Goal: Task Accomplishment & Management: Use online tool/utility

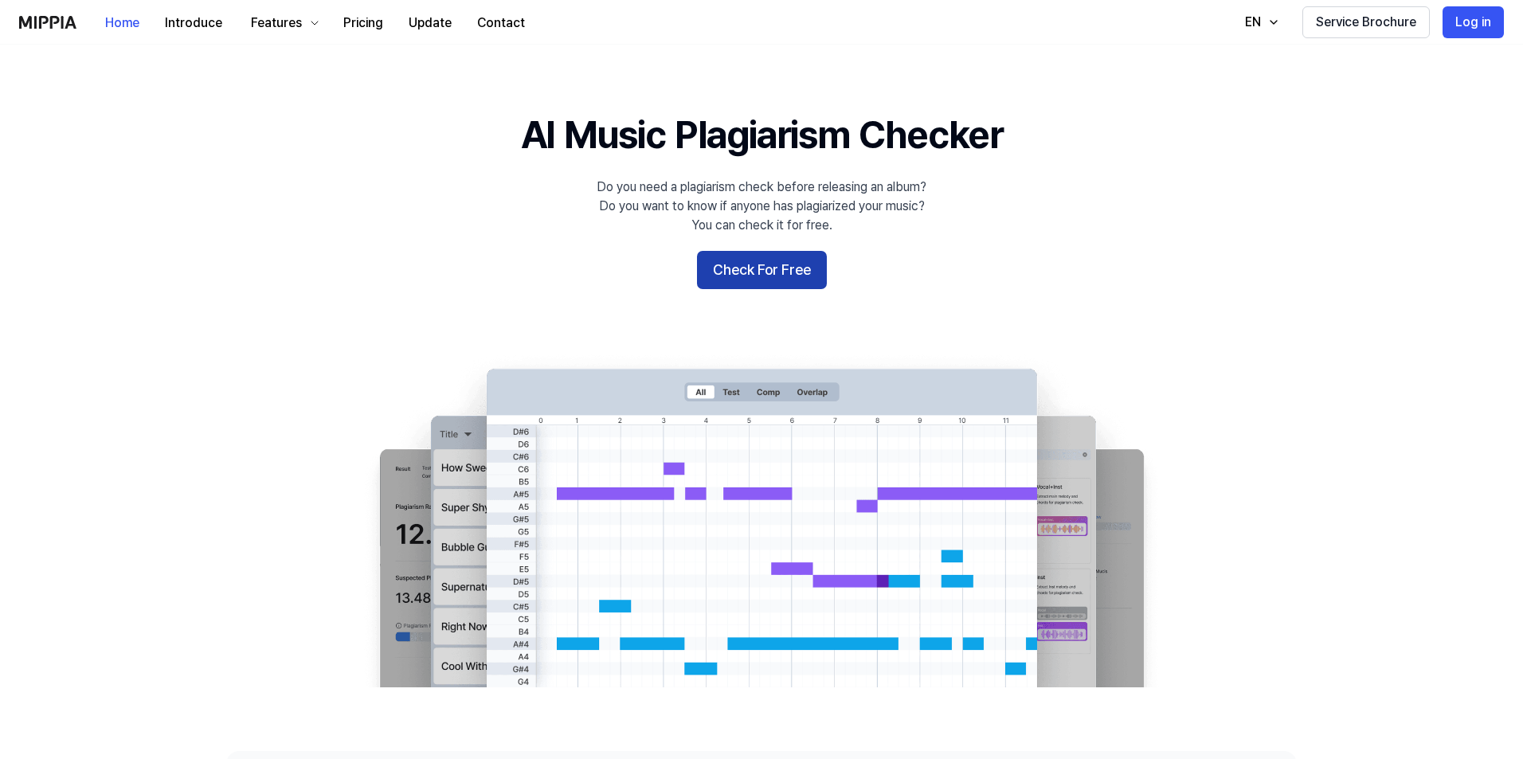
click at [775, 265] on button "Check For Free" at bounding box center [762, 270] width 130 height 38
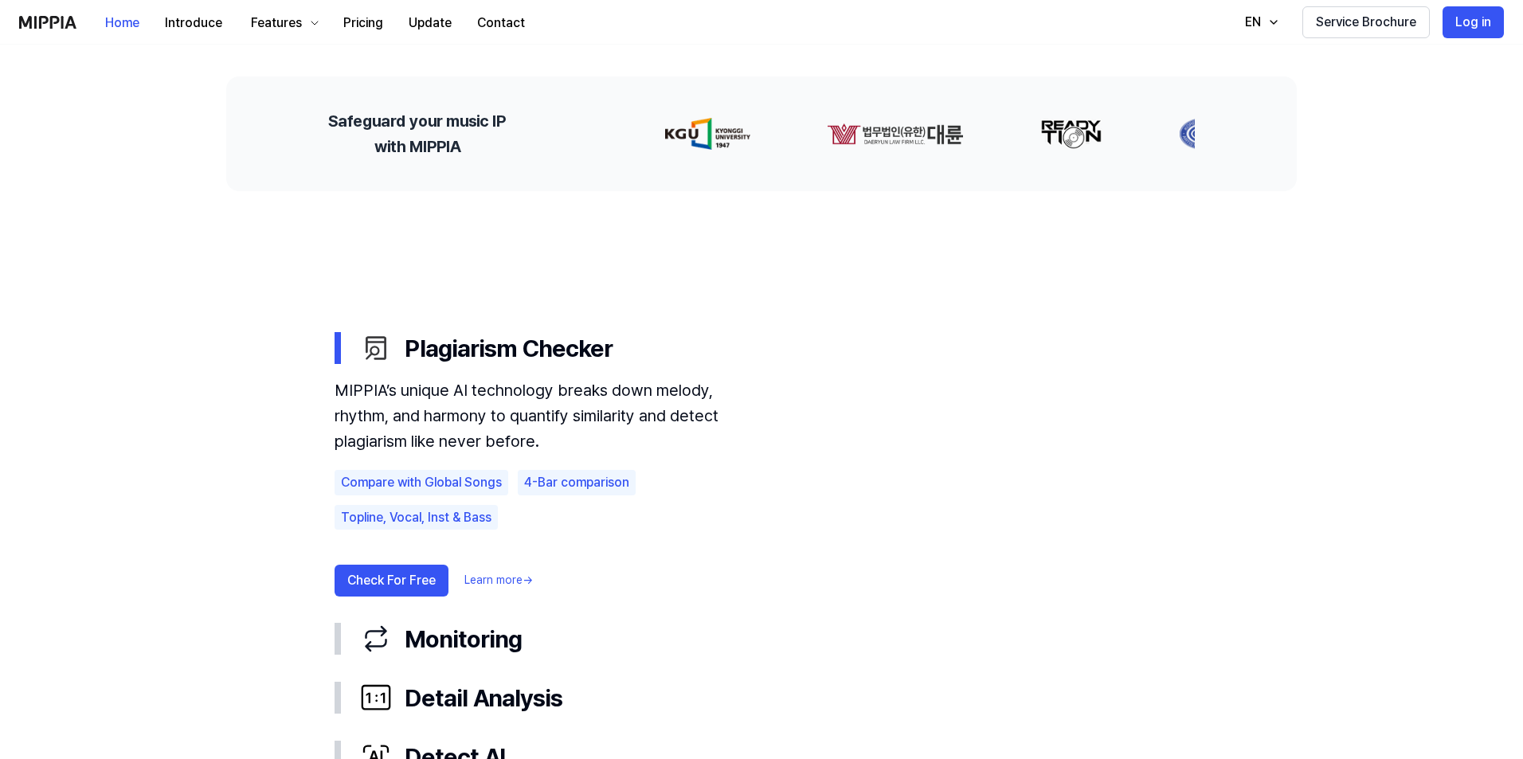
scroll to position [717, 0]
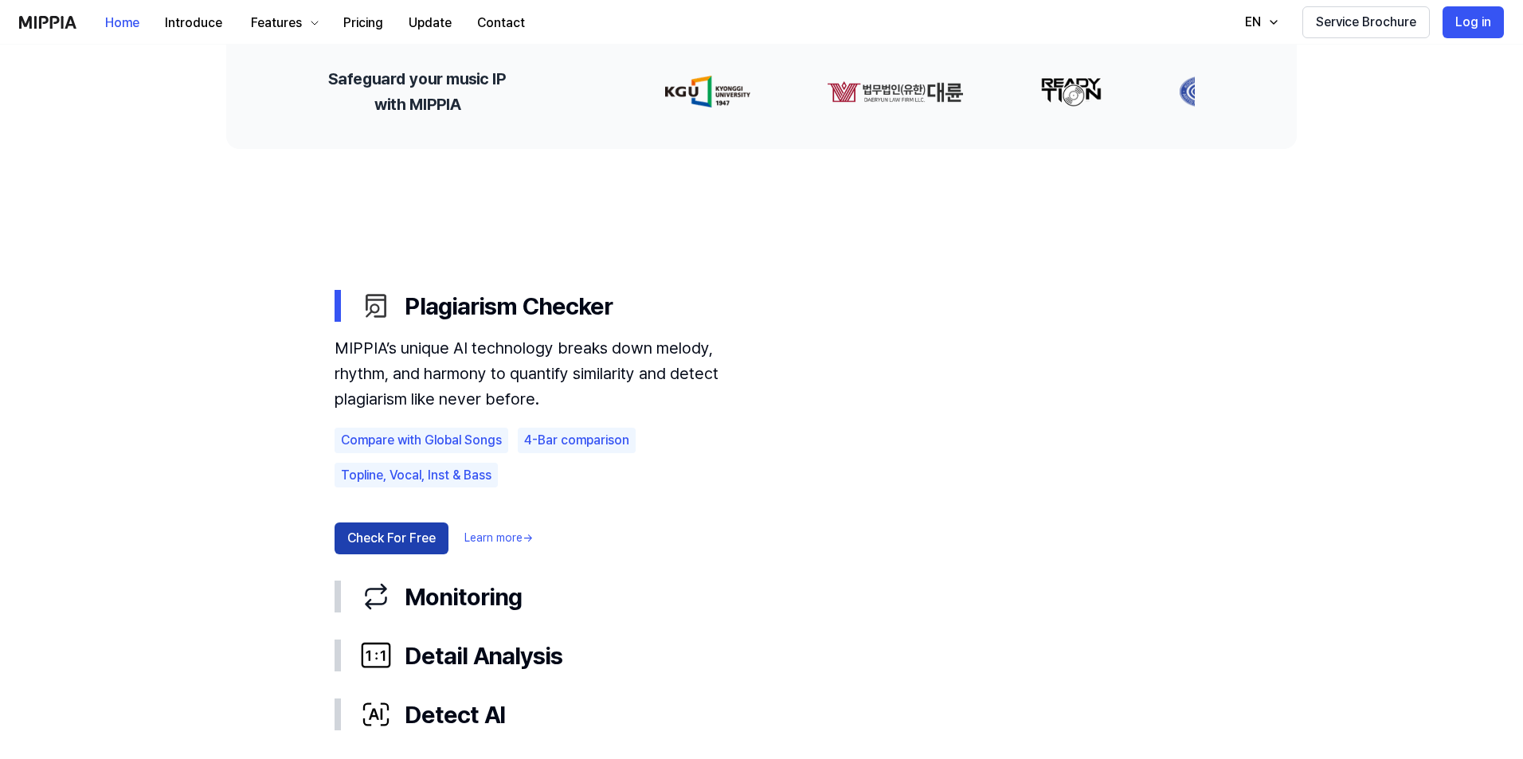
click at [397, 534] on button "Check For Free" at bounding box center [391, 538] width 114 height 32
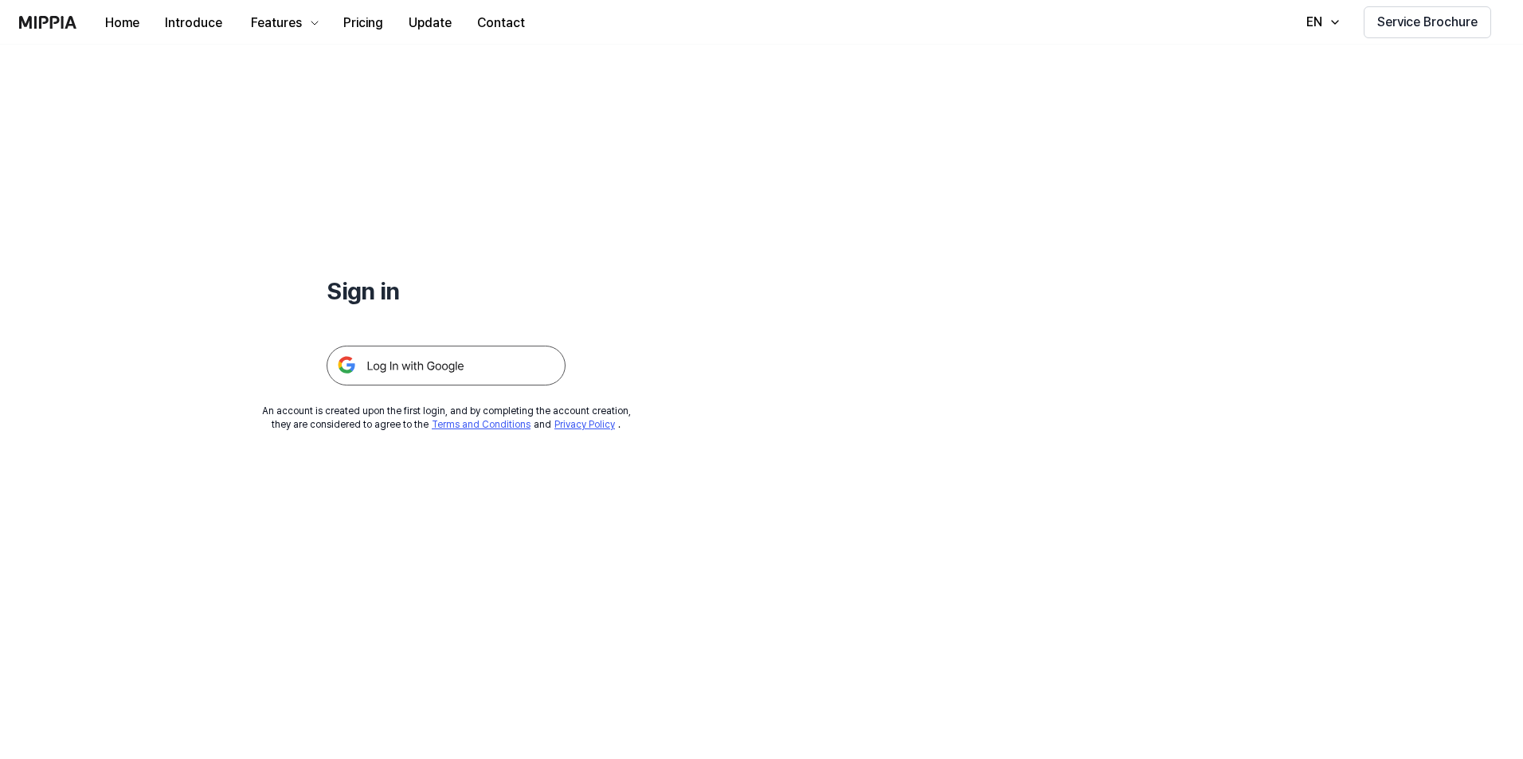
click at [475, 364] on img at bounding box center [446, 366] width 239 height 40
